Goal: Task Accomplishment & Management: Complete application form

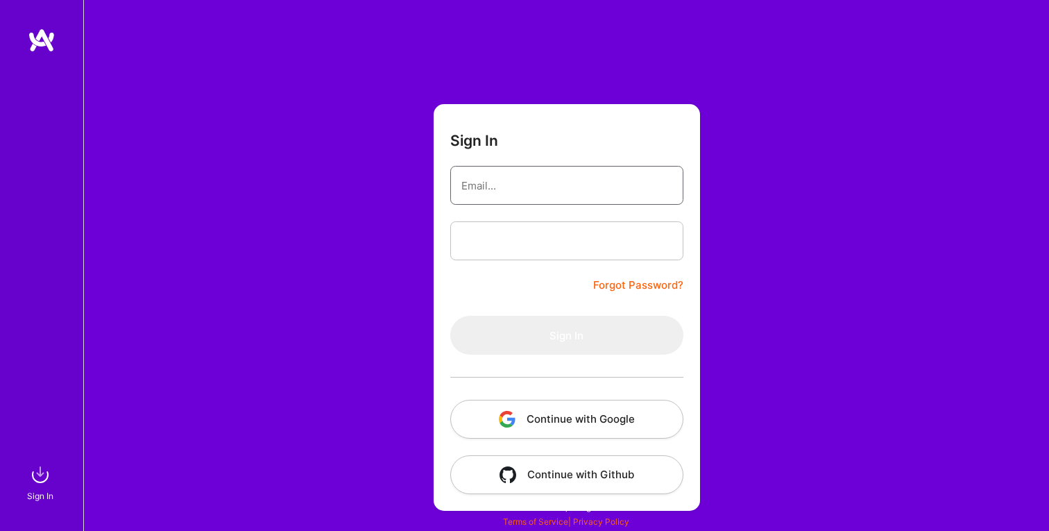
type input "[EMAIL_ADDRESS][DOMAIN_NAME]"
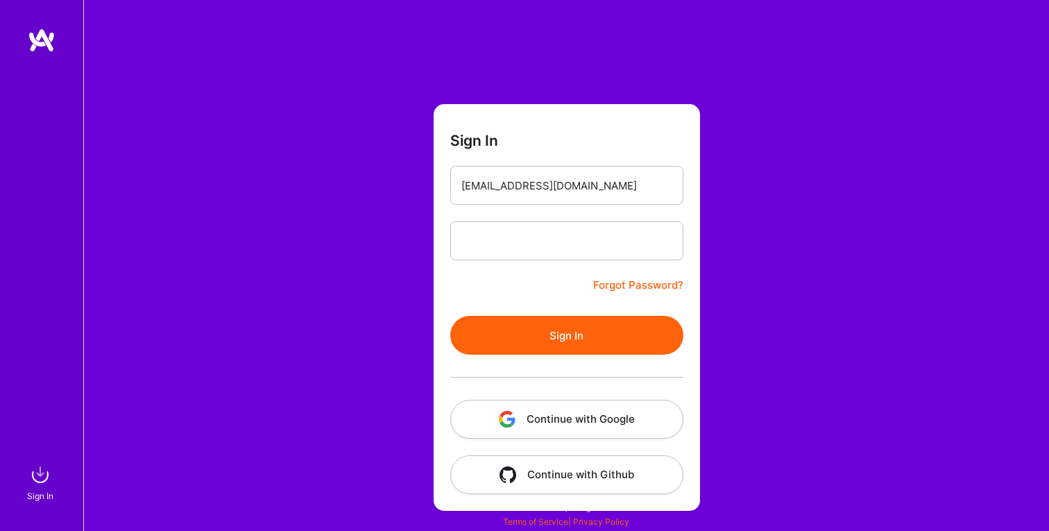
click at [572, 337] on button "Sign In" at bounding box center [566, 335] width 233 height 39
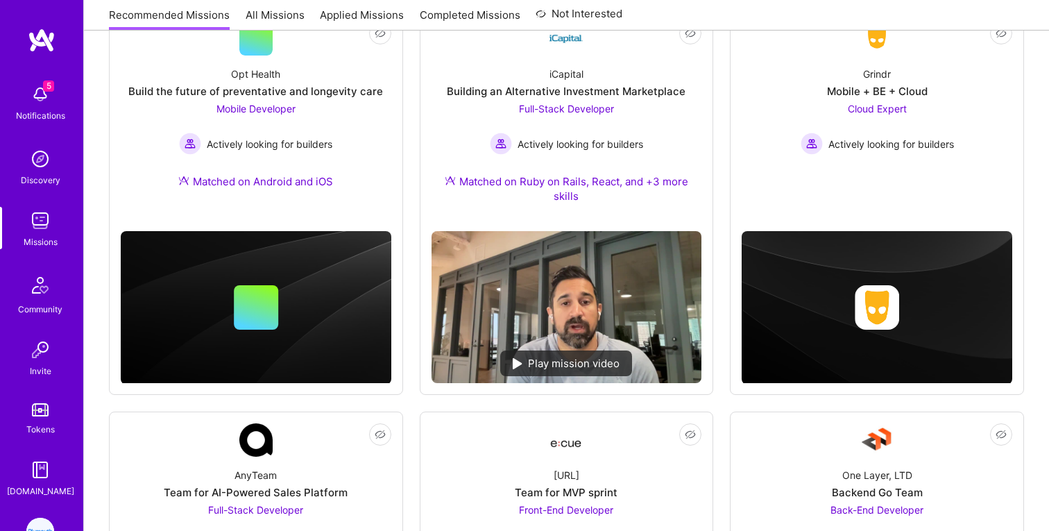
scroll to position [90, 0]
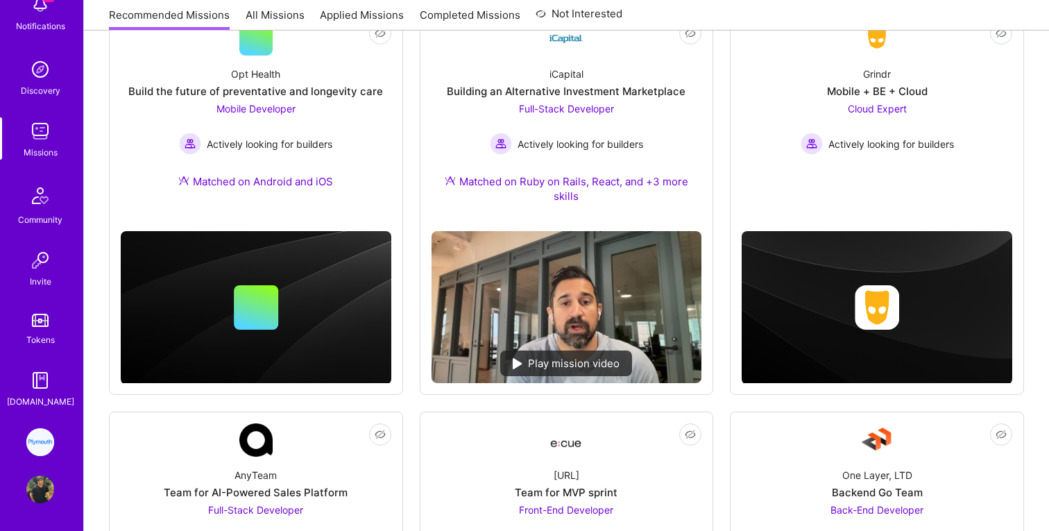
click at [38, 446] on img at bounding box center [40, 442] width 28 height 28
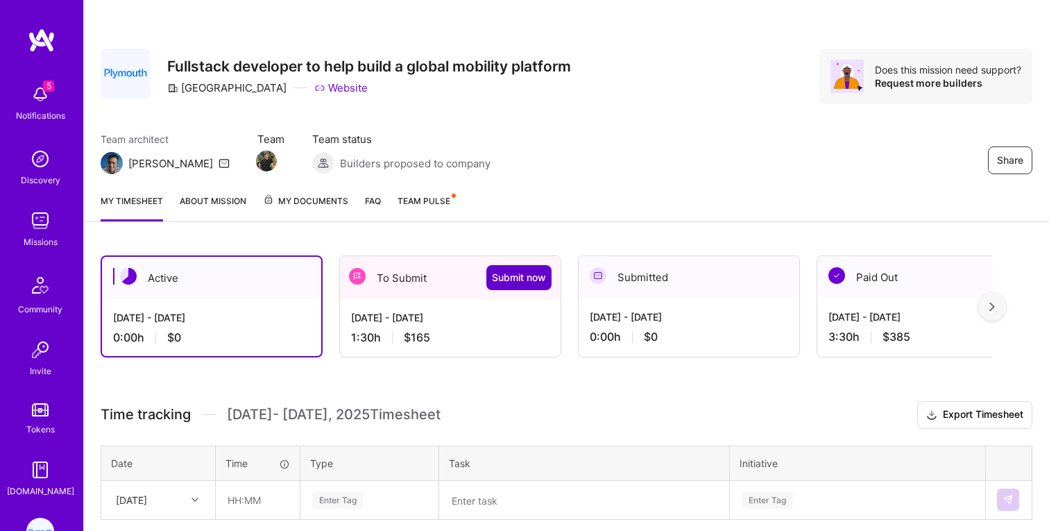
click at [509, 273] on span "Submit now" at bounding box center [519, 278] width 54 height 14
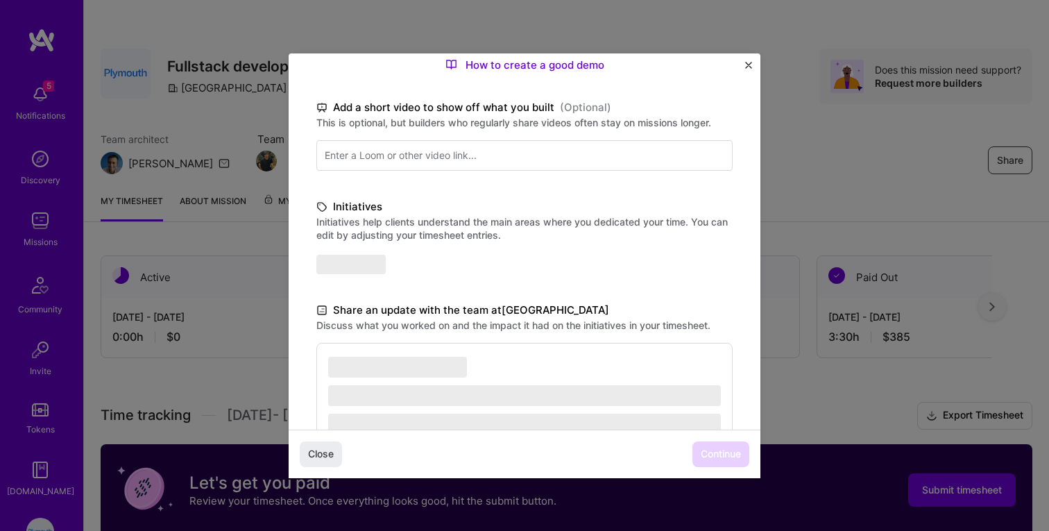
scroll to position [237, 0]
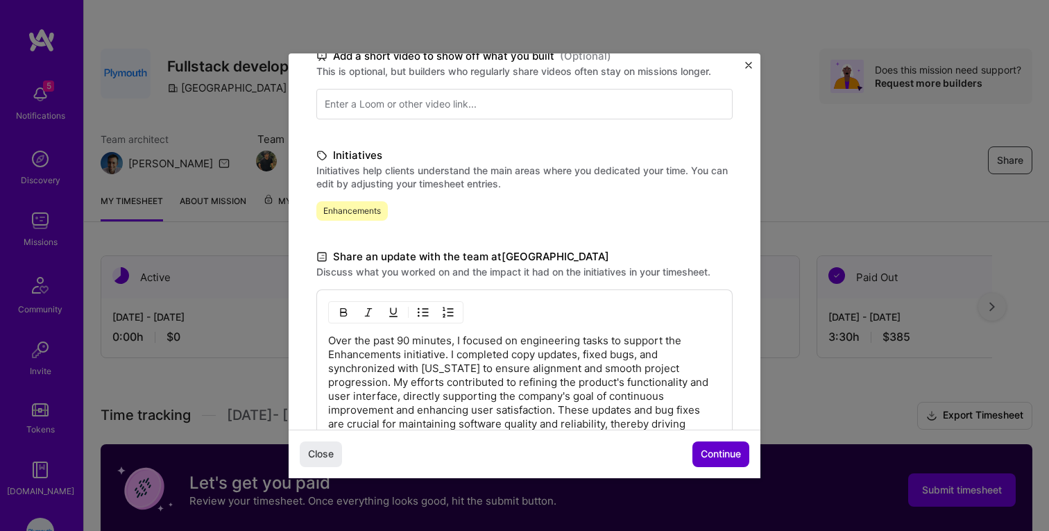
click at [734, 449] on span "Continue" at bounding box center [721, 454] width 40 height 14
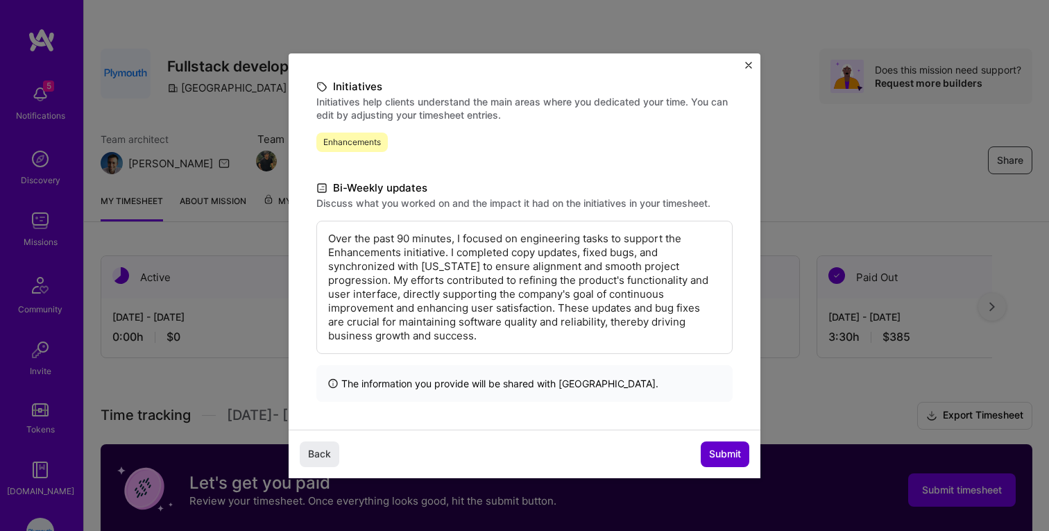
scroll to position [99, 0]
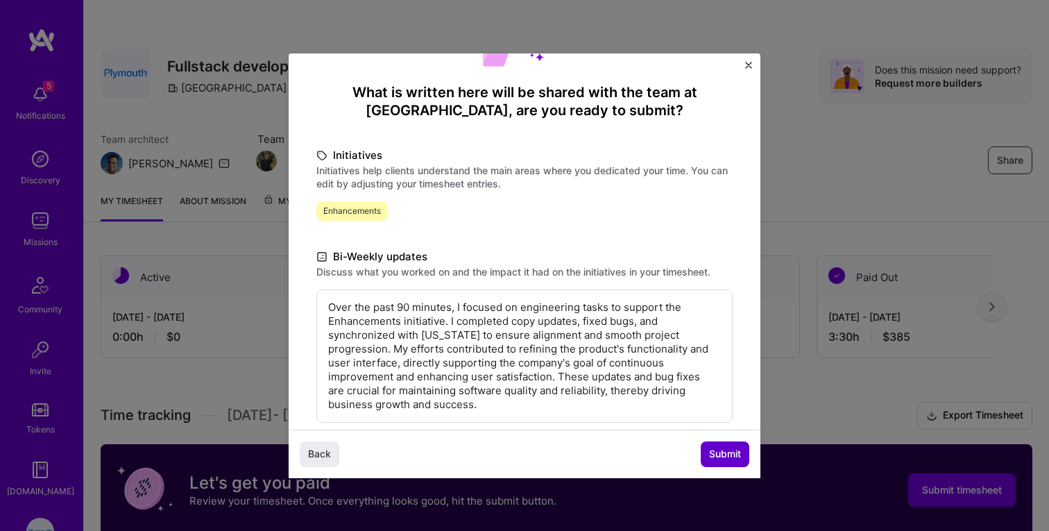
click at [731, 450] on span "Submit" at bounding box center [725, 454] width 32 height 14
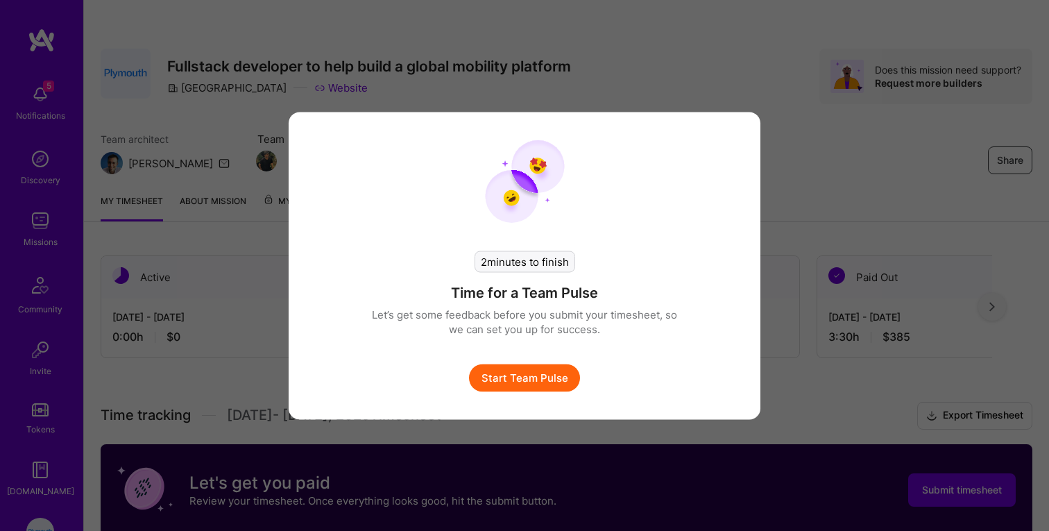
click at [514, 381] on button "Start Team Pulse" at bounding box center [524, 378] width 111 height 28
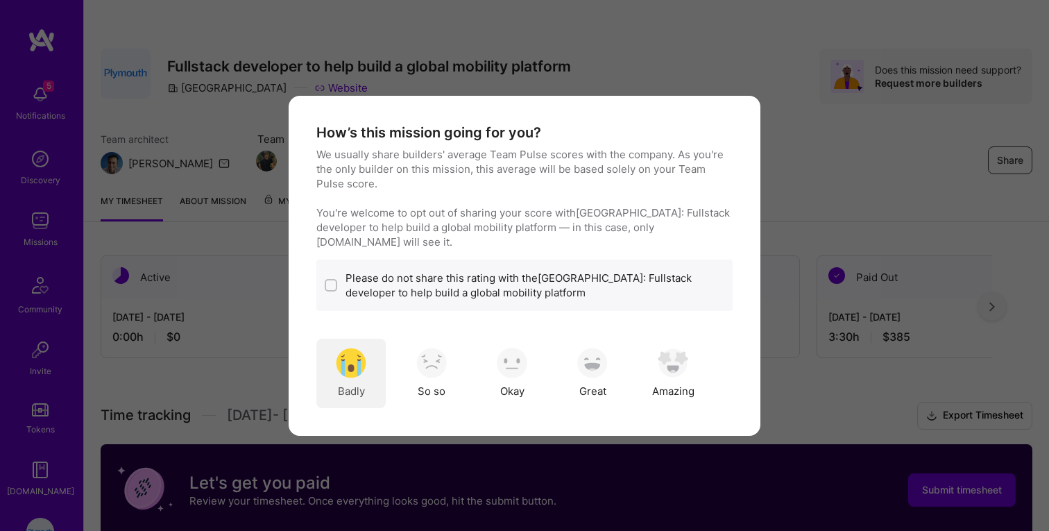
click at [338, 384] on span "Badly" at bounding box center [351, 391] width 27 height 15
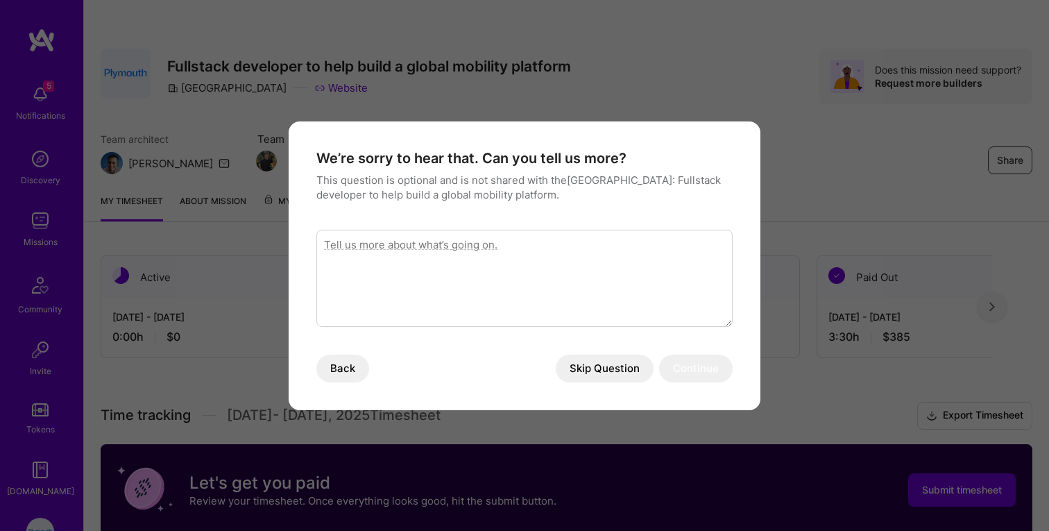
click at [624, 353] on div "We’re sorry to hear that. Can you tell us more? This question is optional and i…" at bounding box center [524, 265] width 416 height 233
click at [619, 361] on button "Skip Question" at bounding box center [605, 369] width 98 height 28
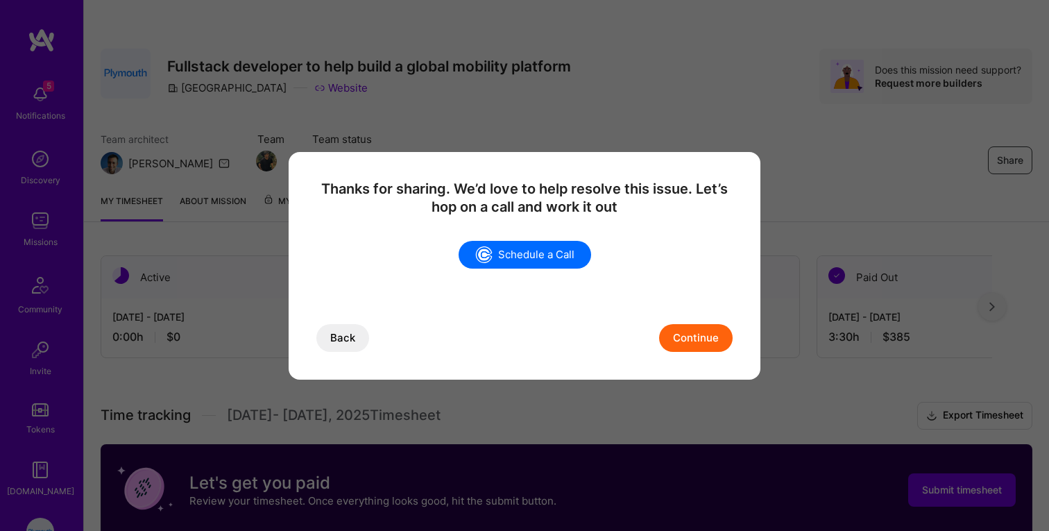
click at [711, 338] on button "Continue" at bounding box center [696, 338] width 74 height 28
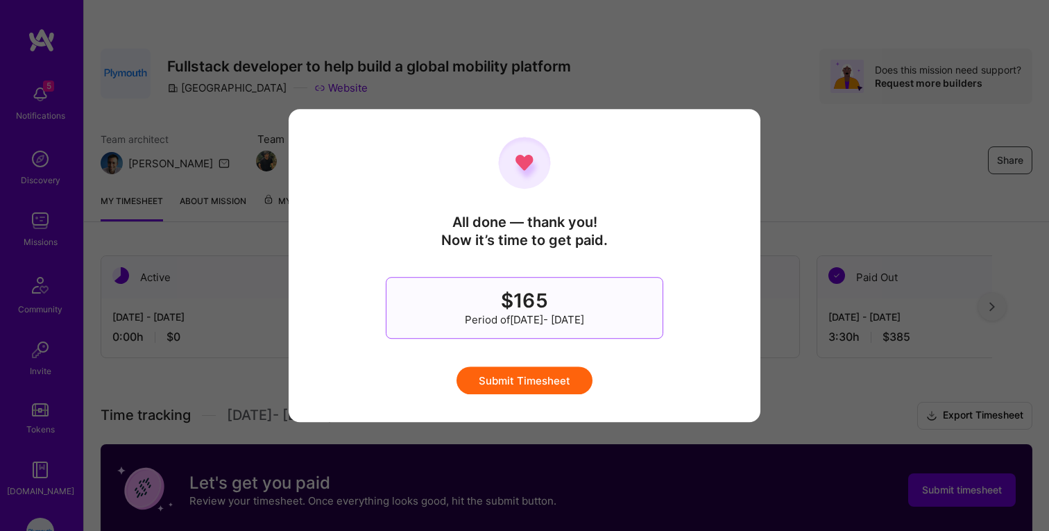
click at [545, 381] on button "Submit Timesheet" at bounding box center [525, 380] width 136 height 28
